Goal: Task Accomplishment & Management: Manage account settings

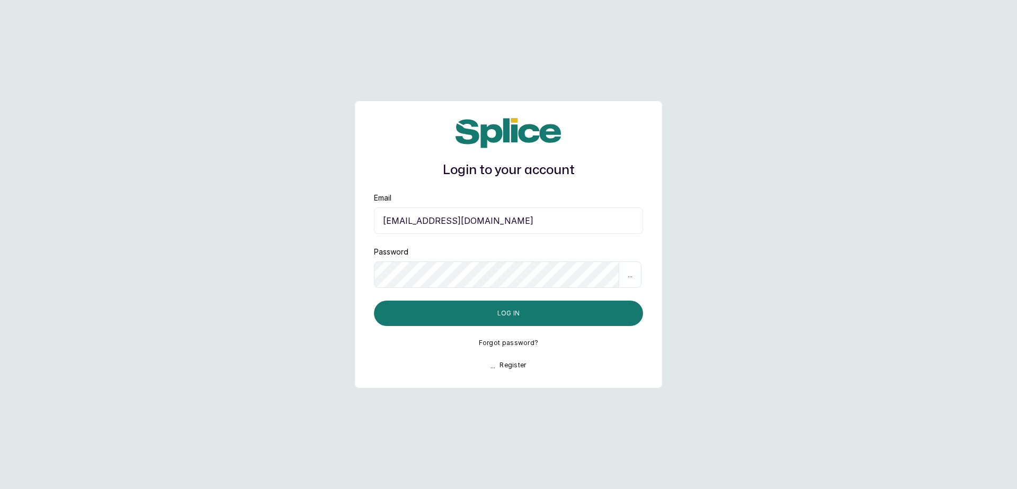
click at [594, 222] on input "[EMAIL_ADDRESS][DOMAIN_NAME]" at bounding box center [508, 221] width 269 height 26
click at [592, 219] on input "[EMAIL_ADDRESS][DOMAIN_NAME]" at bounding box center [508, 221] width 269 height 26
click at [782, 245] on main "Login to your account Email [EMAIL_ADDRESS][DOMAIN_NAME] Password ... Log in Fo…" at bounding box center [508, 244] width 1017 height 489
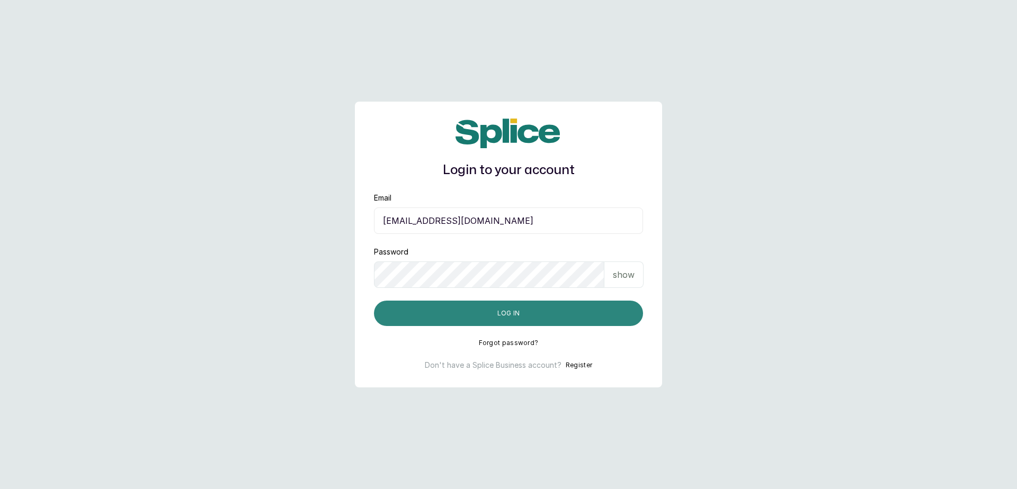
click at [554, 316] on button "Log in" at bounding box center [508, 313] width 269 height 25
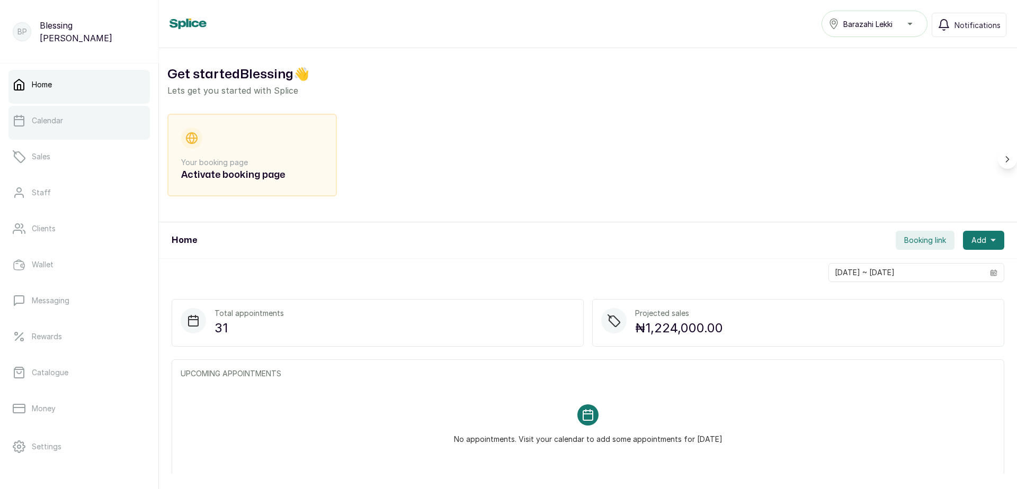
click at [64, 129] on link "Calendar" at bounding box center [78, 121] width 141 height 30
